Goal: Task Accomplishment & Management: Manage account settings

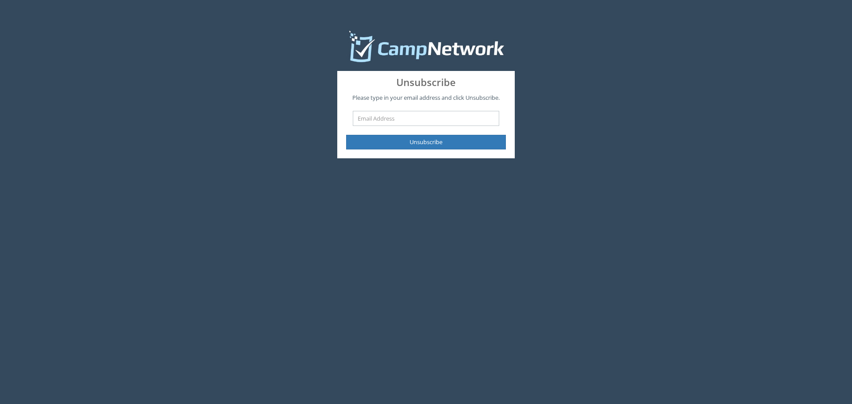
click at [385, 122] on input "text" at bounding box center [426, 118] width 146 height 15
type input "[EMAIL_ADDRESS][DOMAIN_NAME]"
click at [387, 93] on div "Unsubscribe" at bounding box center [425, 84] width 173 height 18
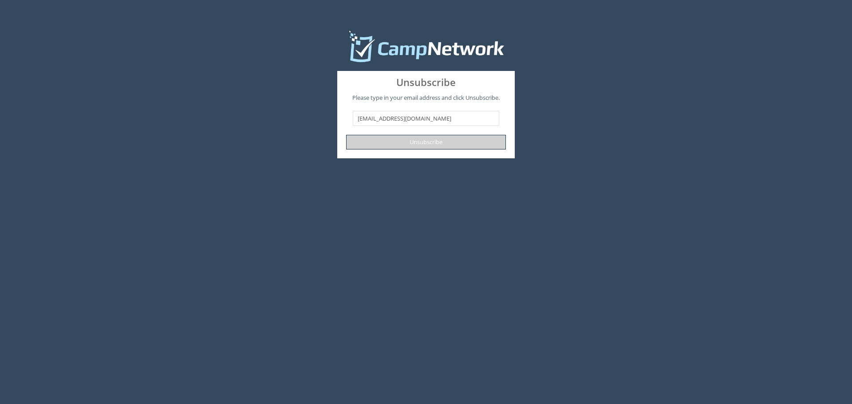
click at [411, 144] on button "Unsubscribe" at bounding box center [426, 142] width 160 height 15
